Goal: Task Accomplishment & Management: Complete application form

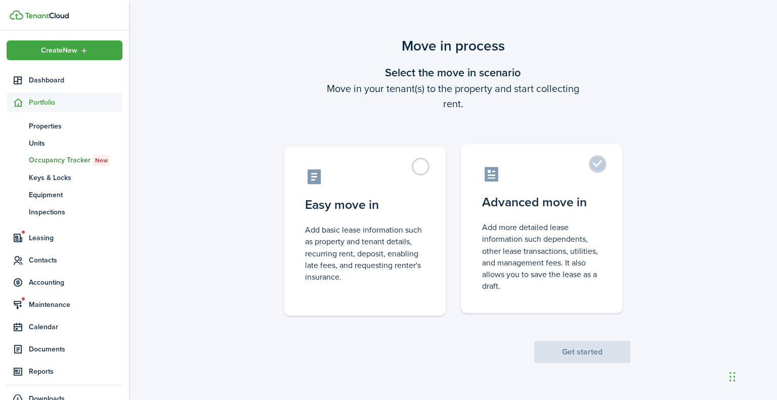
click at [528, 190] on label "Advanced move in Add more detailed lease information such dependents, other lea…" at bounding box center [542, 228] width 162 height 169
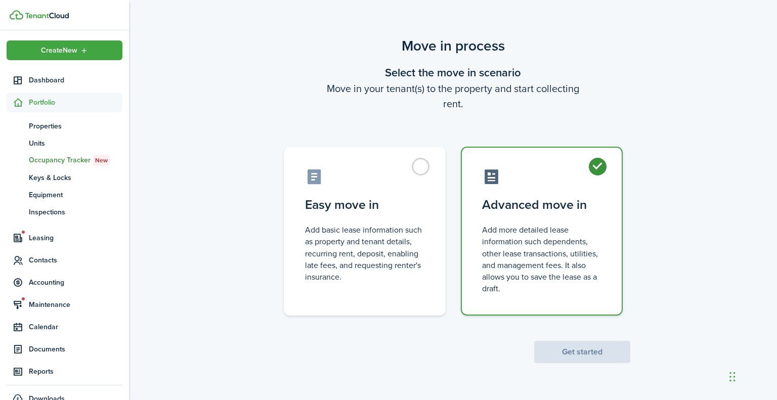
radio input "true"
click at [620, 354] on button "Get started" at bounding box center [582, 352] width 96 height 22
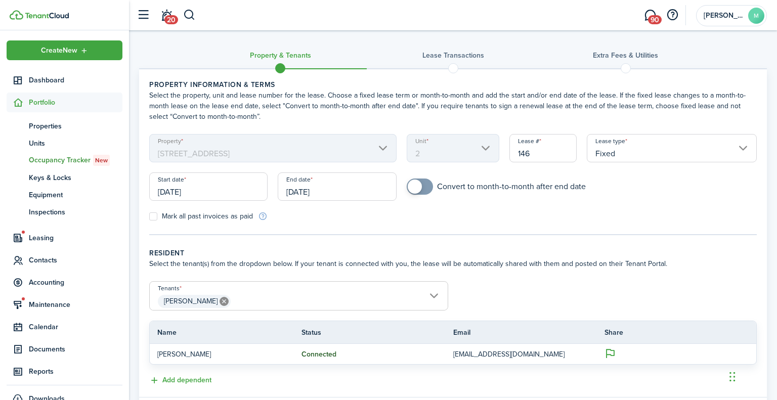
scroll to position [34, 0]
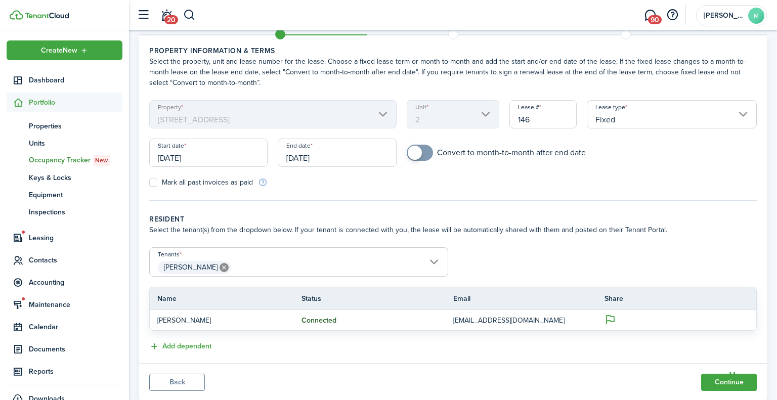
click at [325, 158] on input "[DATE]" at bounding box center [337, 153] width 118 height 28
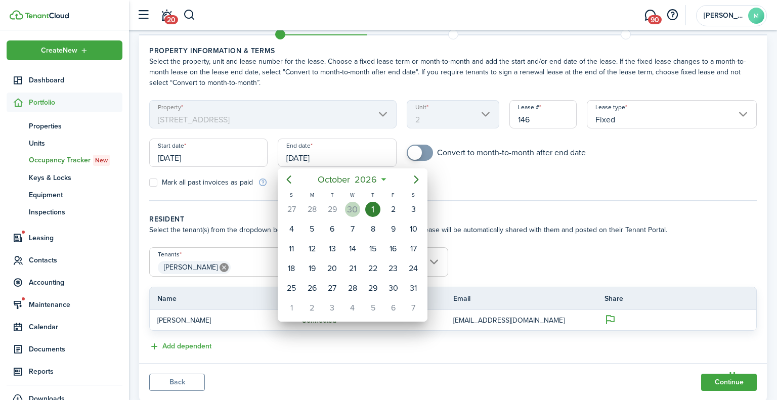
click at [354, 208] on div "30" at bounding box center [352, 209] width 15 height 15
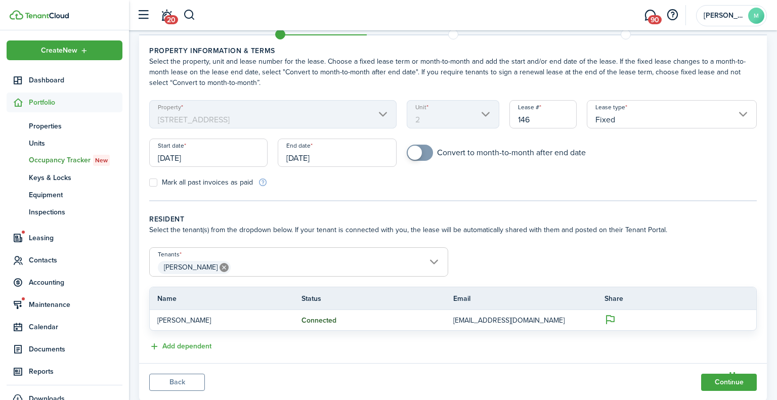
click at [338, 154] on input "[DATE]" at bounding box center [337, 153] width 118 height 28
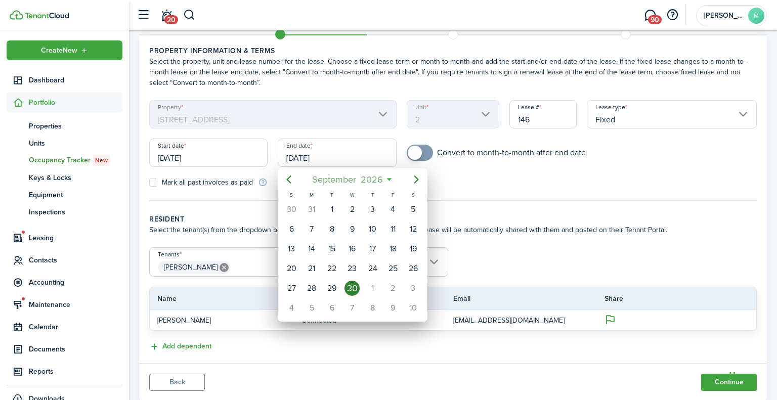
click at [388, 180] on mbsc-button "[DATE]" at bounding box center [347, 180] width 83 height 18
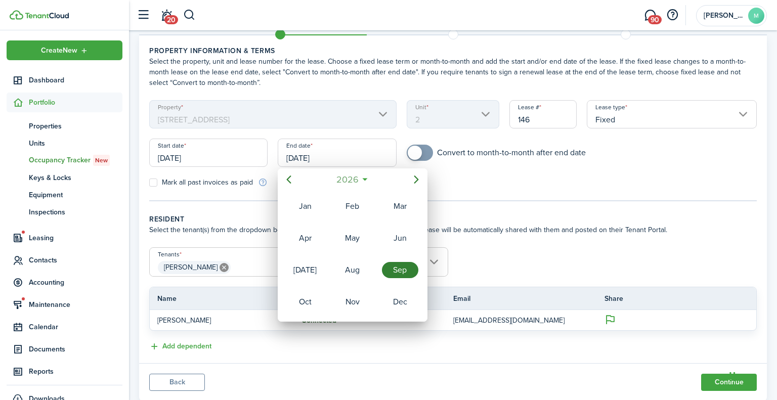
click at [362, 179] on mbsc-button "2026" at bounding box center [347, 180] width 35 height 18
click at [317, 300] on div "2027" at bounding box center [305, 302] width 36 height 16
click at [407, 268] on div "Sep" at bounding box center [400, 270] width 36 height 16
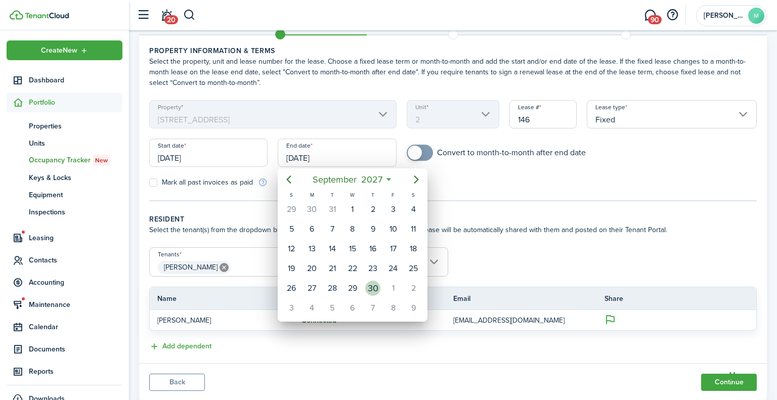
click at [372, 284] on div "30" at bounding box center [372, 288] width 15 height 15
type input "[DATE]"
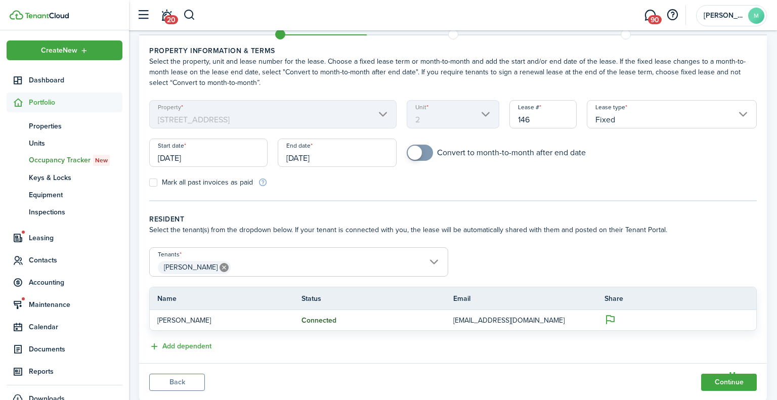
checkbox input "true"
click at [419, 149] on span at bounding box center [415, 153] width 14 height 14
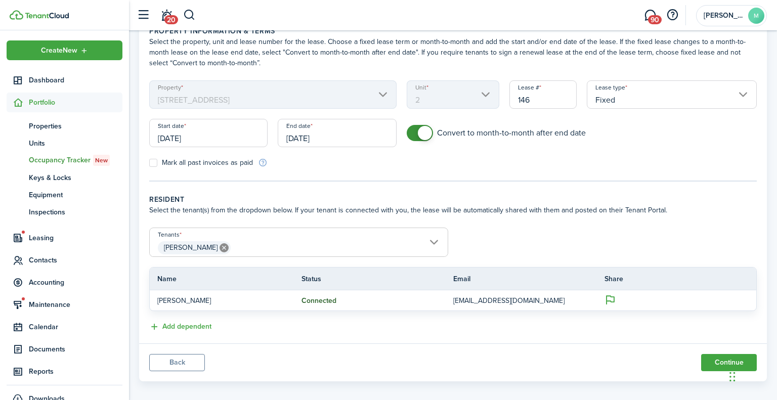
scroll to position [61, 0]
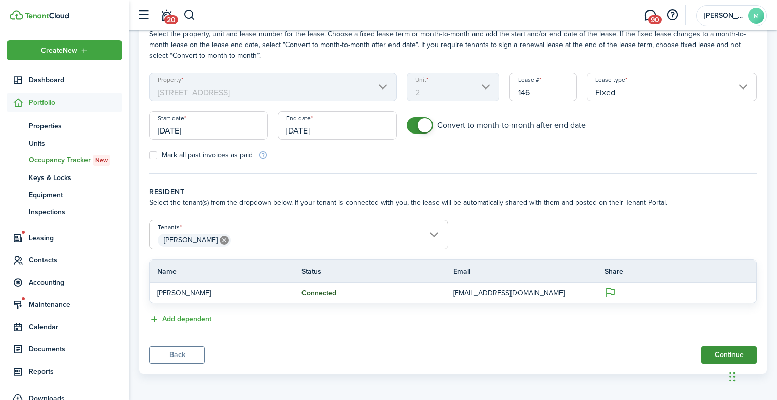
click at [721, 355] on button "Continue" at bounding box center [729, 355] width 56 height 17
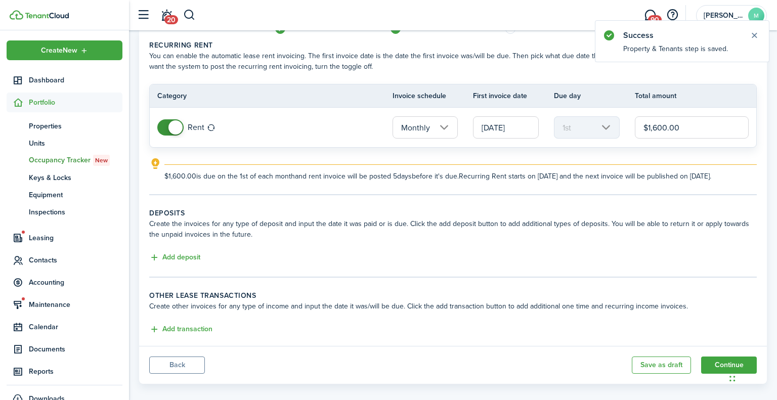
scroll to position [49, 0]
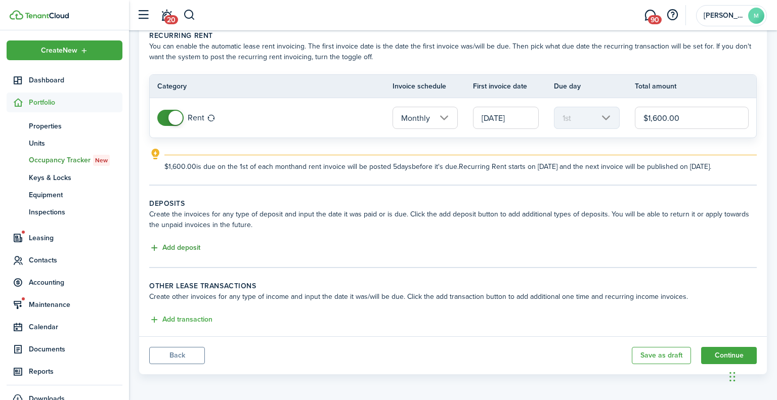
click at [178, 244] on button "Add deposit" at bounding box center [174, 248] width 51 height 12
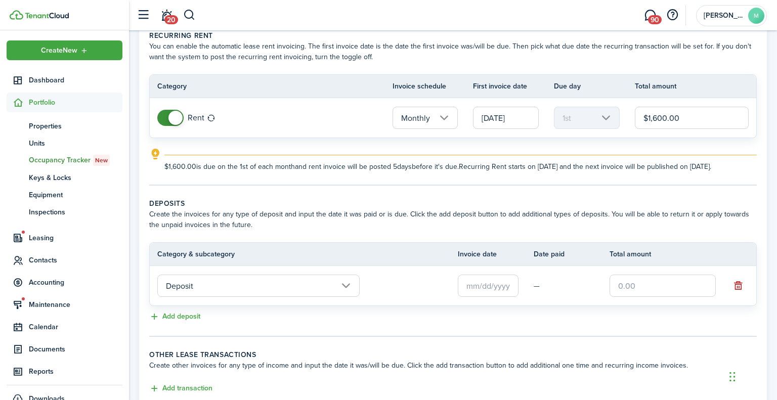
click at [312, 289] on input "Deposit" at bounding box center [258, 286] width 202 height 22
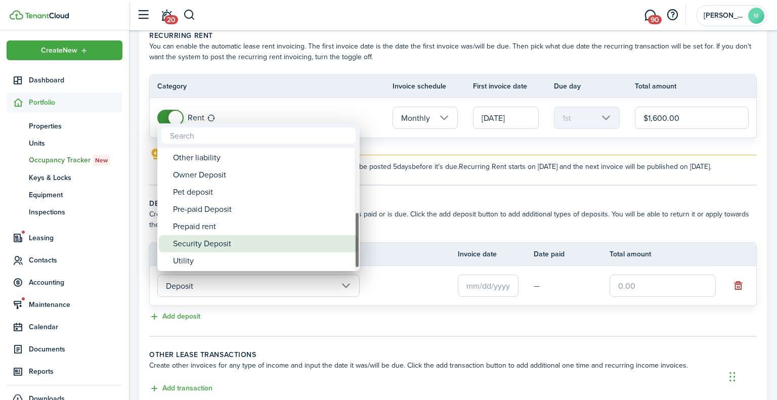
click at [262, 240] on div "Security Deposit" at bounding box center [262, 243] width 179 height 17
type input "Deposit / Security Deposit"
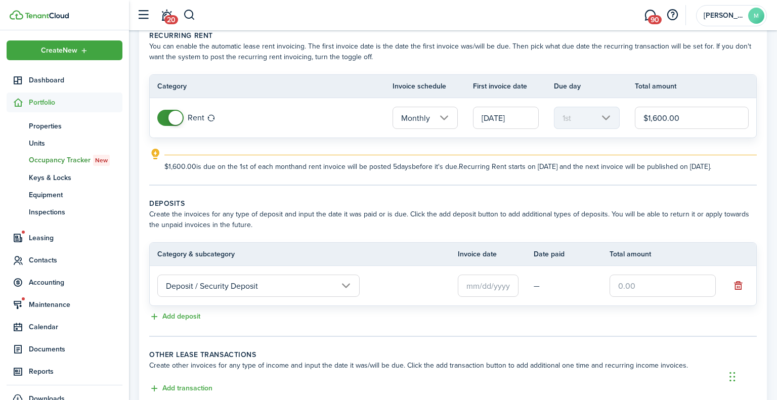
click at [480, 282] on input "text" at bounding box center [488, 286] width 61 height 22
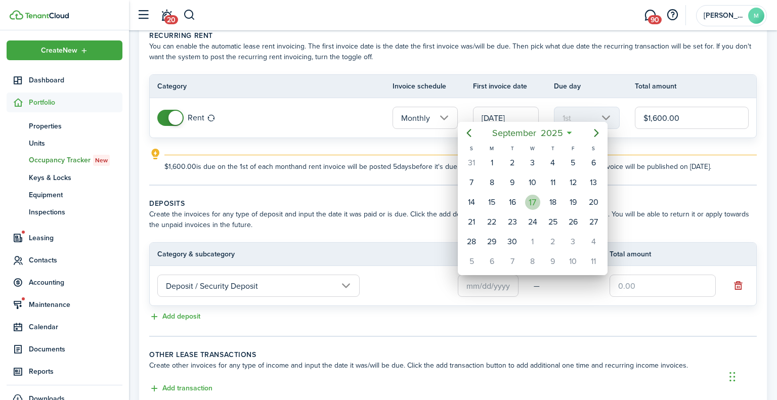
click at [531, 199] on div "17" at bounding box center [532, 202] width 15 height 15
type input "[DATE]"
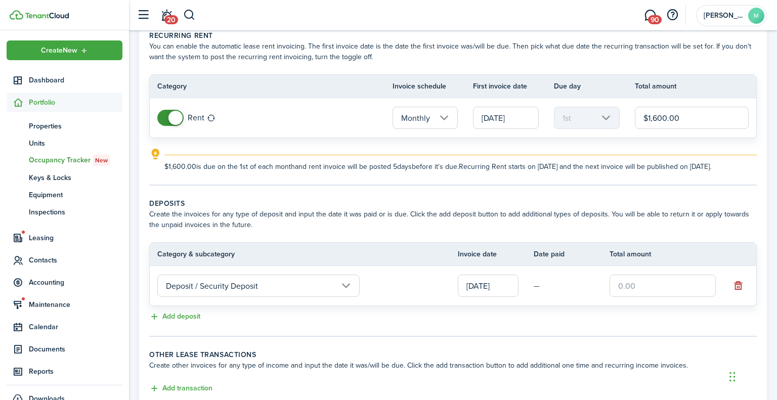
click at [627, 290] on input "text" at bounding box center [663, 286] width 106 height 22
type input "$1,600.00"
click at [613, 319] on div "Add deposit" at bounding box center [453, 317] width 608 height 12
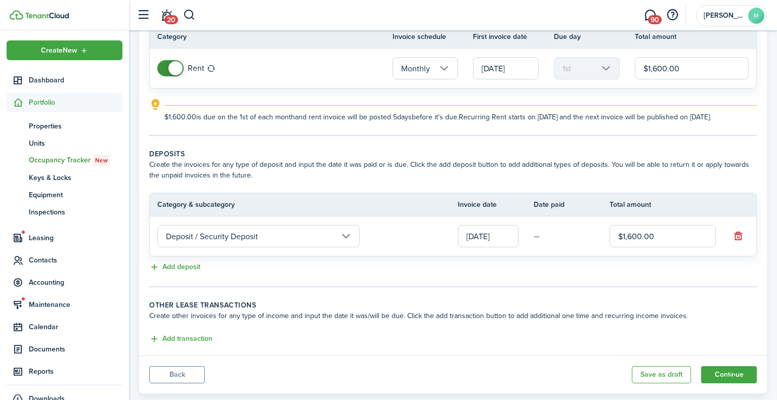
scroll to position [117, 0]
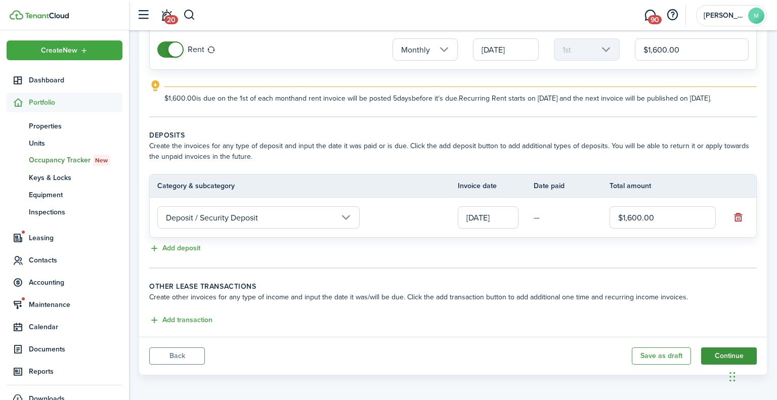
click at [715, 355] on button "Continue" at bounding box center [729, 356] width 56 height 17
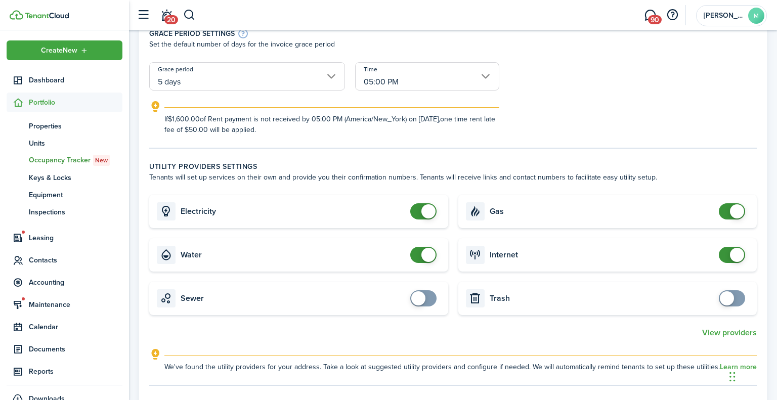
scroll to position [208, 0]
checkbox input "false"
click at [427, 255] on span at bounding box center [428, 254] width 14 height 14
click at [733, 253] on span at bounding box center [737, 254] width 14 height 14
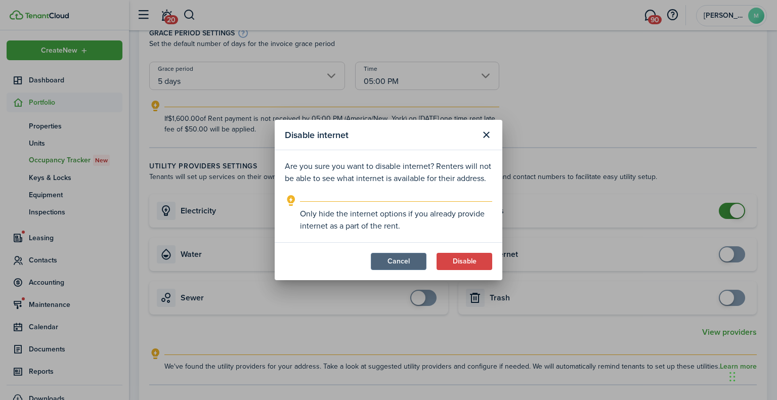
click at [412, 259] on button "Cancel" at bounding box center [399, 261] width 56 height 17
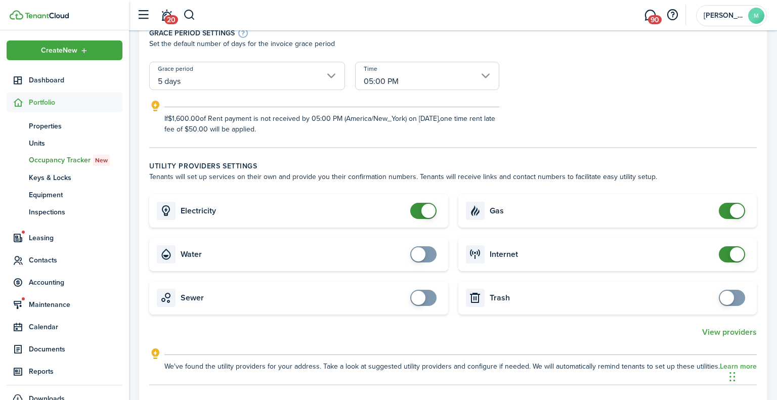
click at [731, 257] on span at bounding box center [737, 254] width 14 height 14
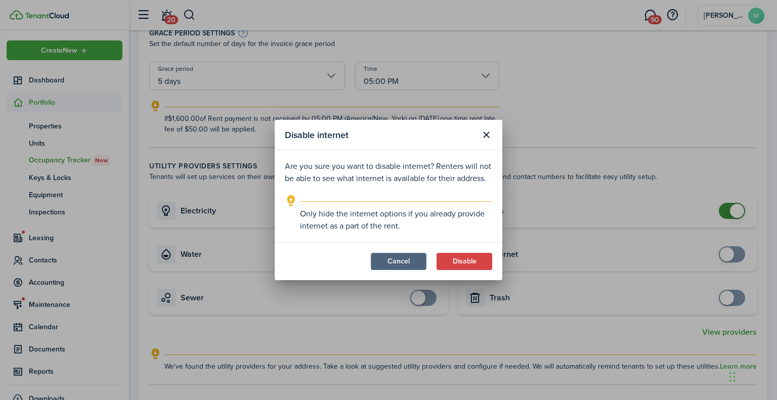
click at [413, 262] on button "Cancel" at bounding box center [399, 261] width 56 height 17
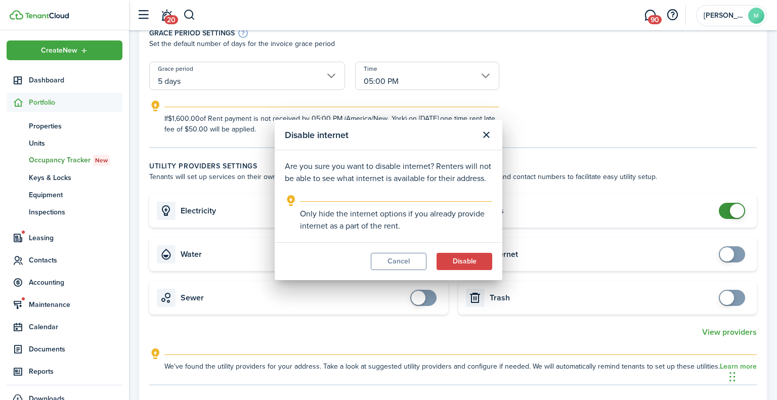
checkbox input "true"
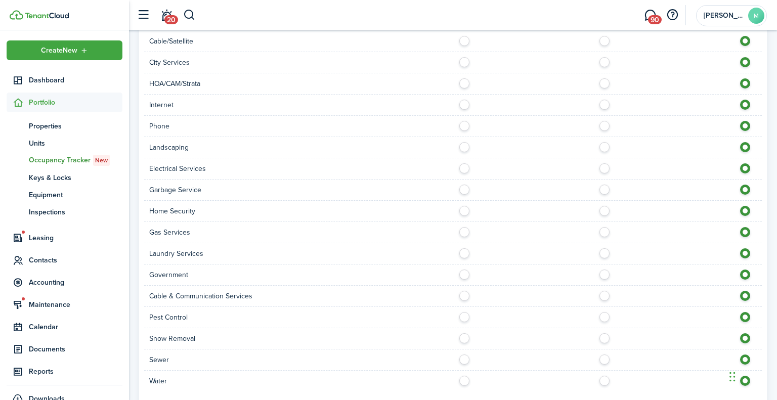
scroll to position [702, 0]
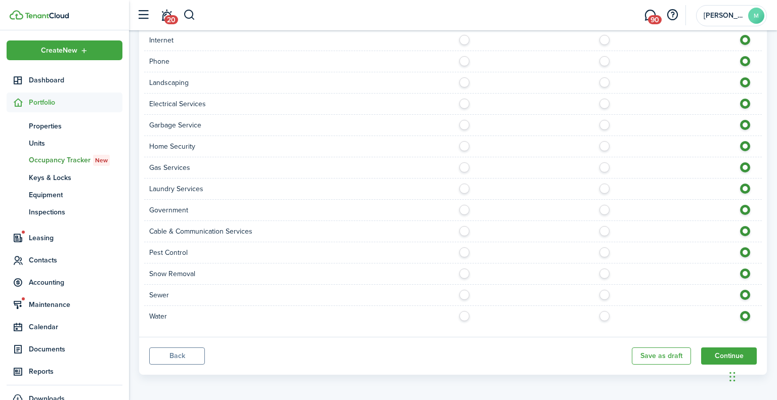
click at [462, 274] on label at bounding box center [467, 271] width 18 height 5
click at [747, 271] on label at bounding box center [748, 271] width 18 height 5
radio input "false"
radio input "true"
click at [735, 349] on button "Continue" at bounding box center [729, 356] width 56 height 17
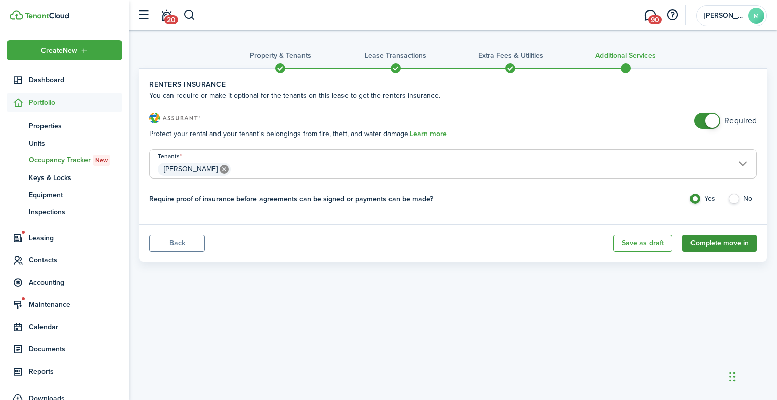
click at [709, 245] on button "Complete move in" at bounding box center [720, 243] width 74 height 17
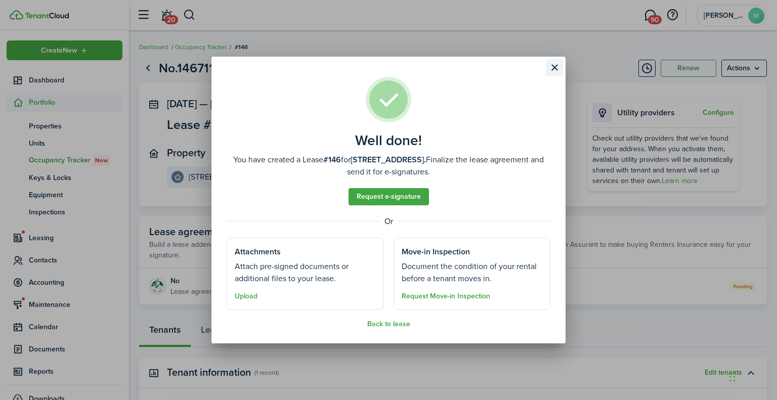
click at [554, 71] on button "Close modal" at bounding box center [554, 67] width 17 height 17
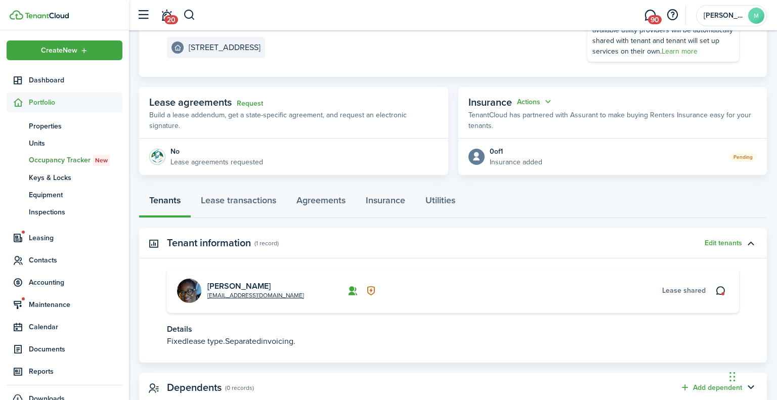
scroll to position [134, 0]
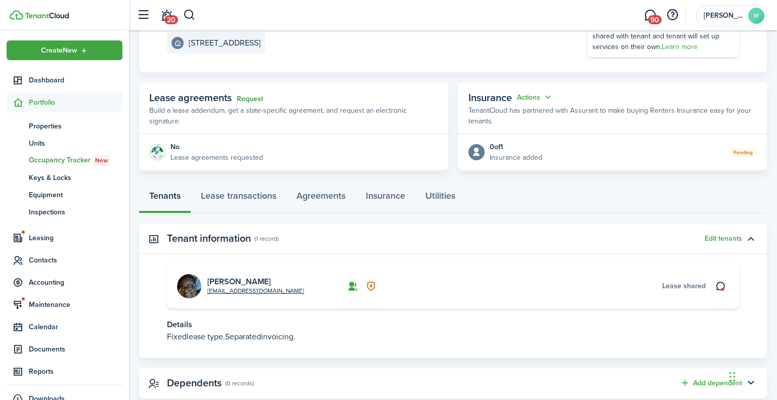
click at [249, 97] on link "Request" at bounding box center [250, 99] width 26 height 8
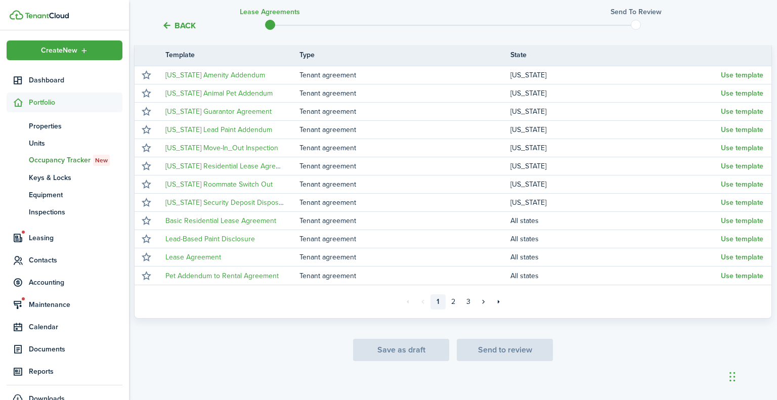
scroll to position [190, 0]
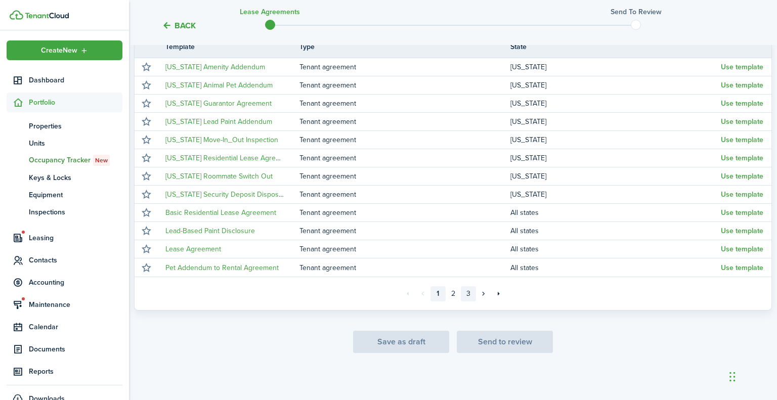
click at [473, 293] on link "3" at bounding box center [468, 293] width 15 height 15
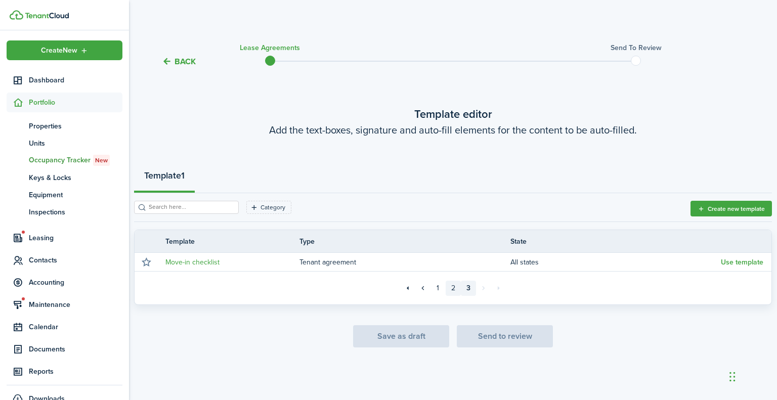
click at [453, 291] on link "2" at bounding box center [453, 288] width 15 height 15
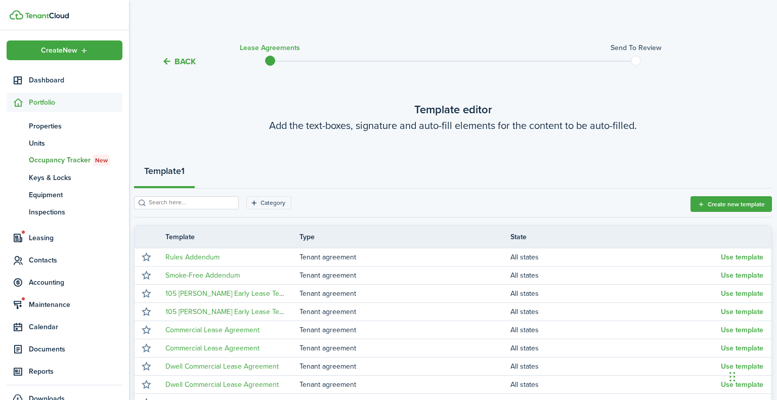
scroll to position [190, 0]
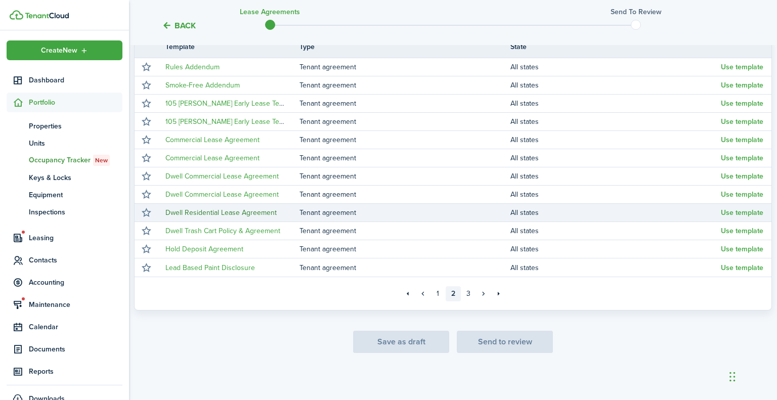
click at [235, 213] on link "Dwell Residential Lease Agreement" at bounding box center [220, 212] width 111 height 11
click at [220, 210] on link "Dwell Residential Lease Agreement" at bounding box center [220, 212] width 111 height 11
